Goal: Navigation & Orientation: Find specific page/section

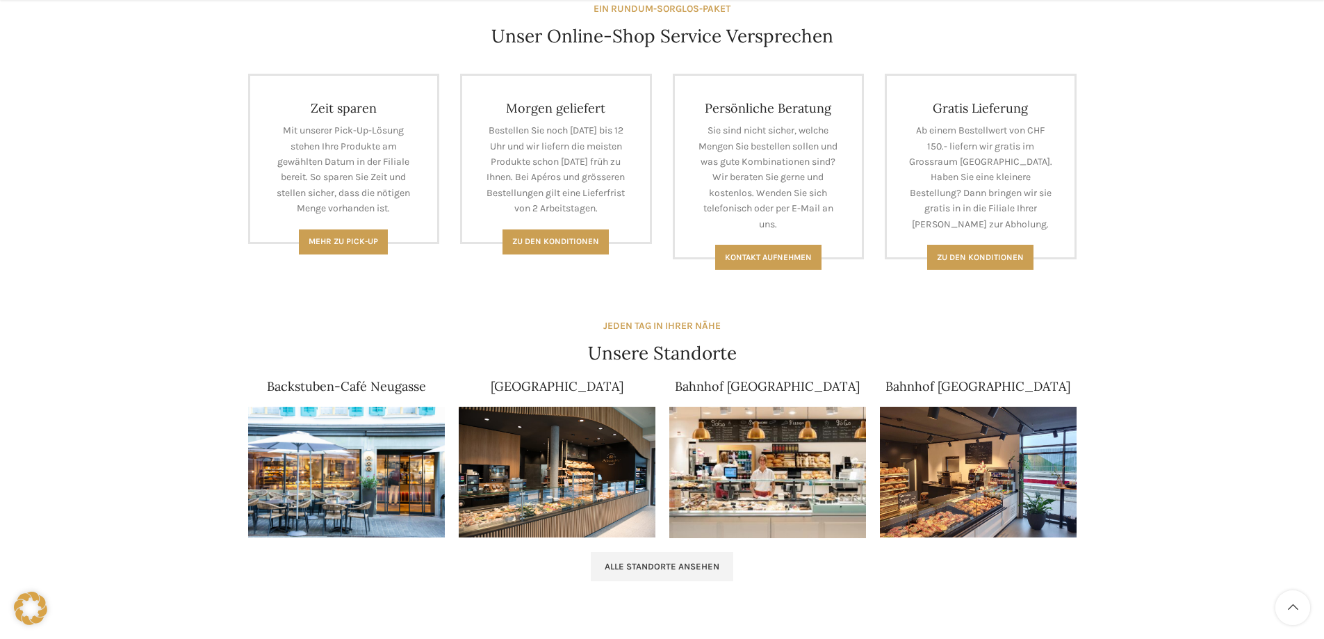
scroll to position [667, 0]
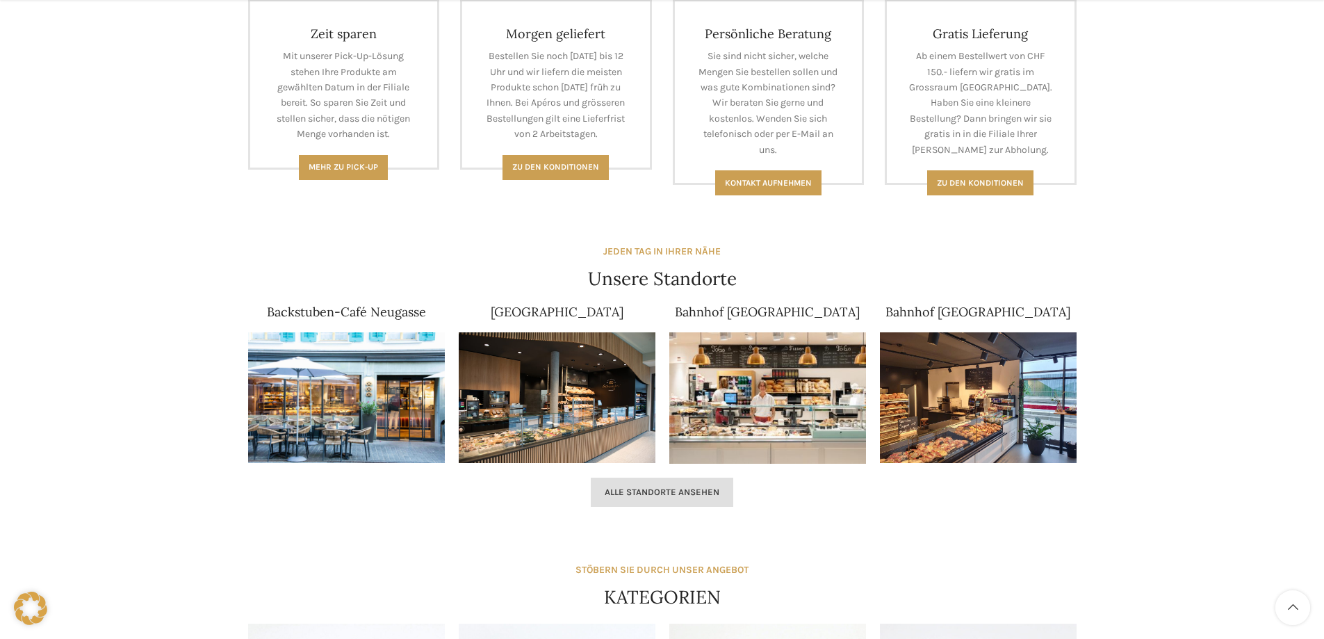
click at [693, 492] on span "Alle Standorte ansehen" at bounding box center [662, 492] width 115 height 11
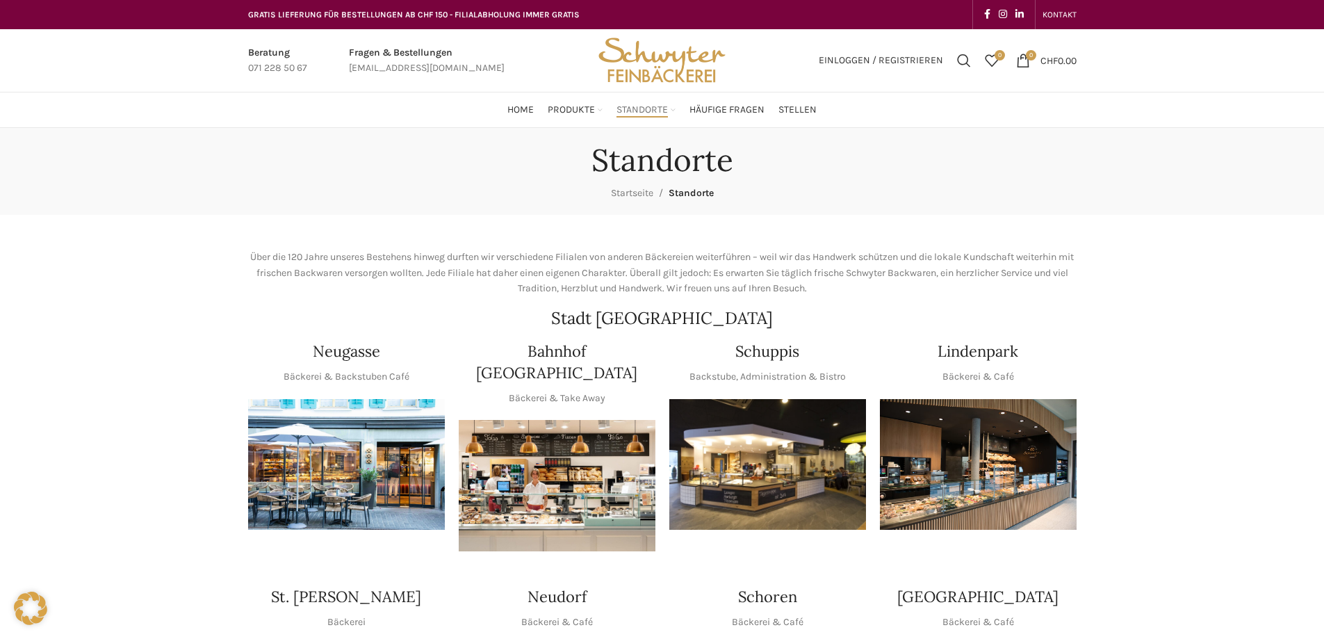
scroll to position [222, 0]
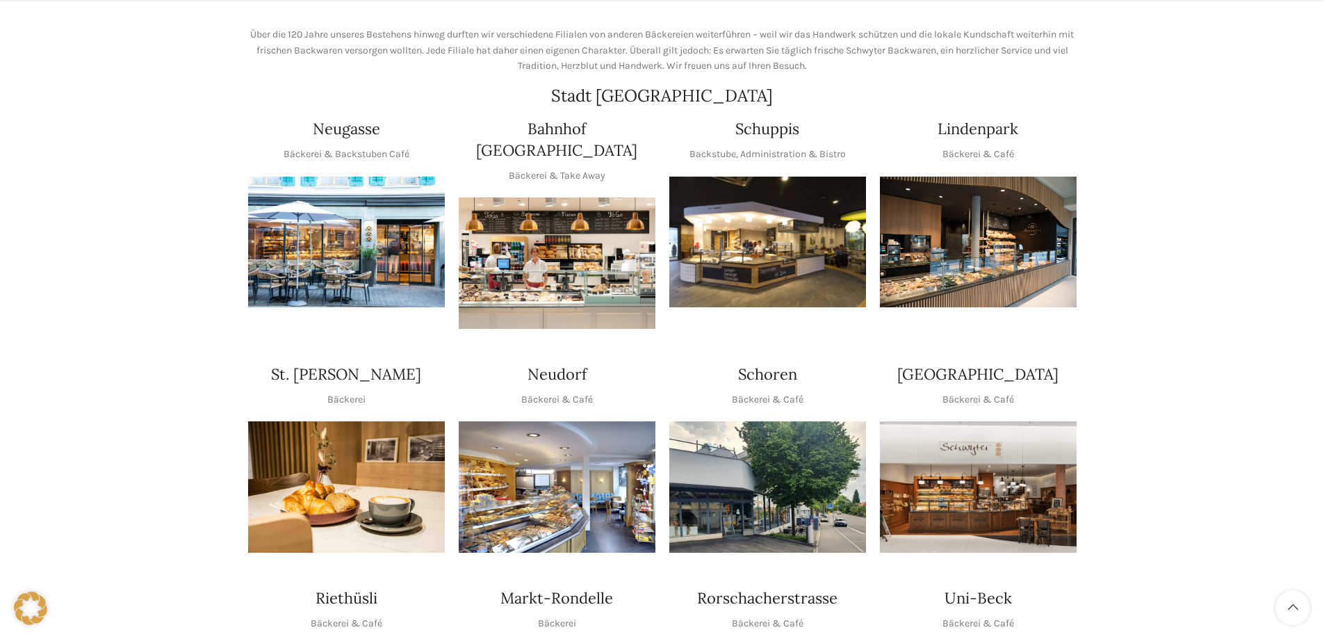
click at [707, 264] on img "1 / 1" at bounding box center [767, 242] width 197 height 131
